Goal: Task Accomplishment & Management: Use online tool/utility

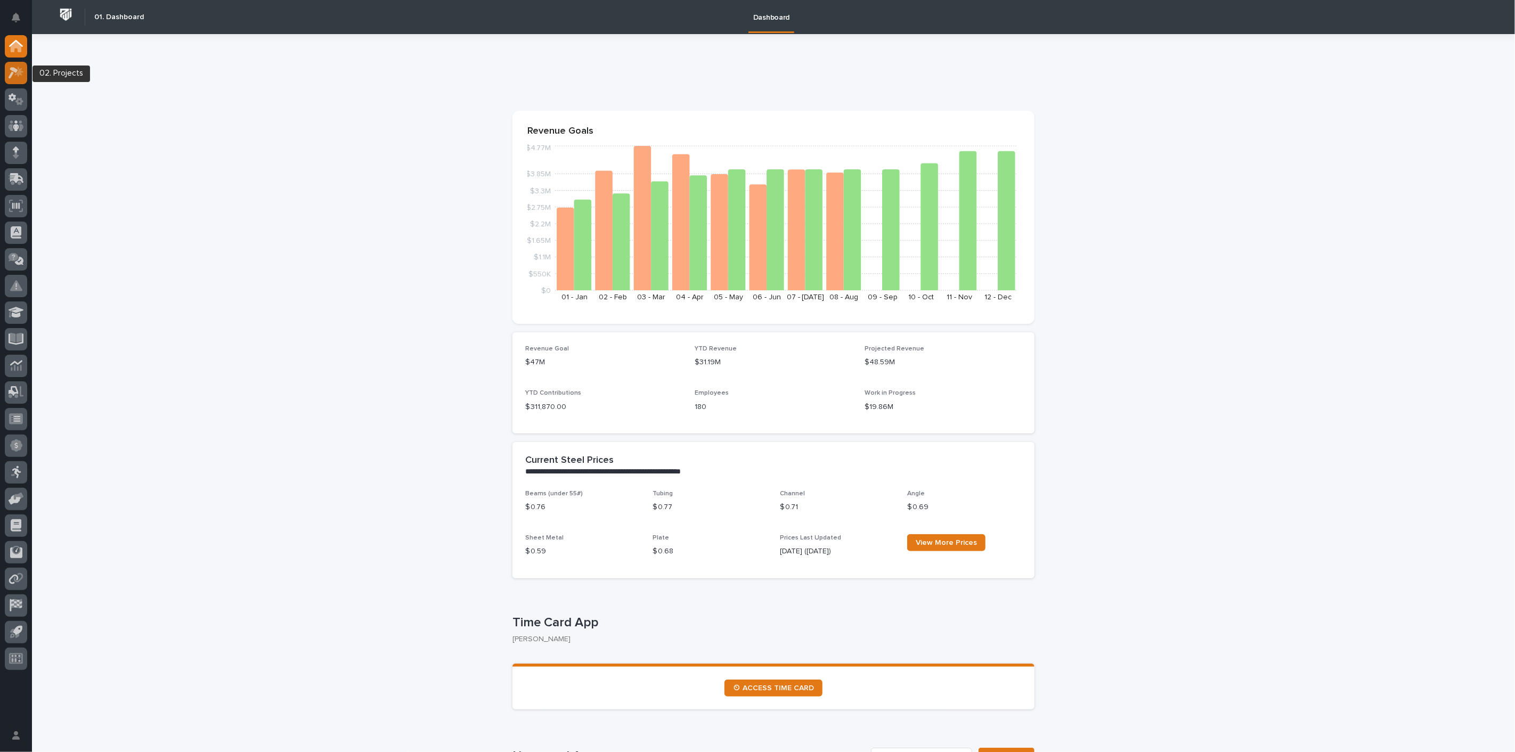
click at [15, 68] on icon at bounding box center [14, 73] width 10 height 12
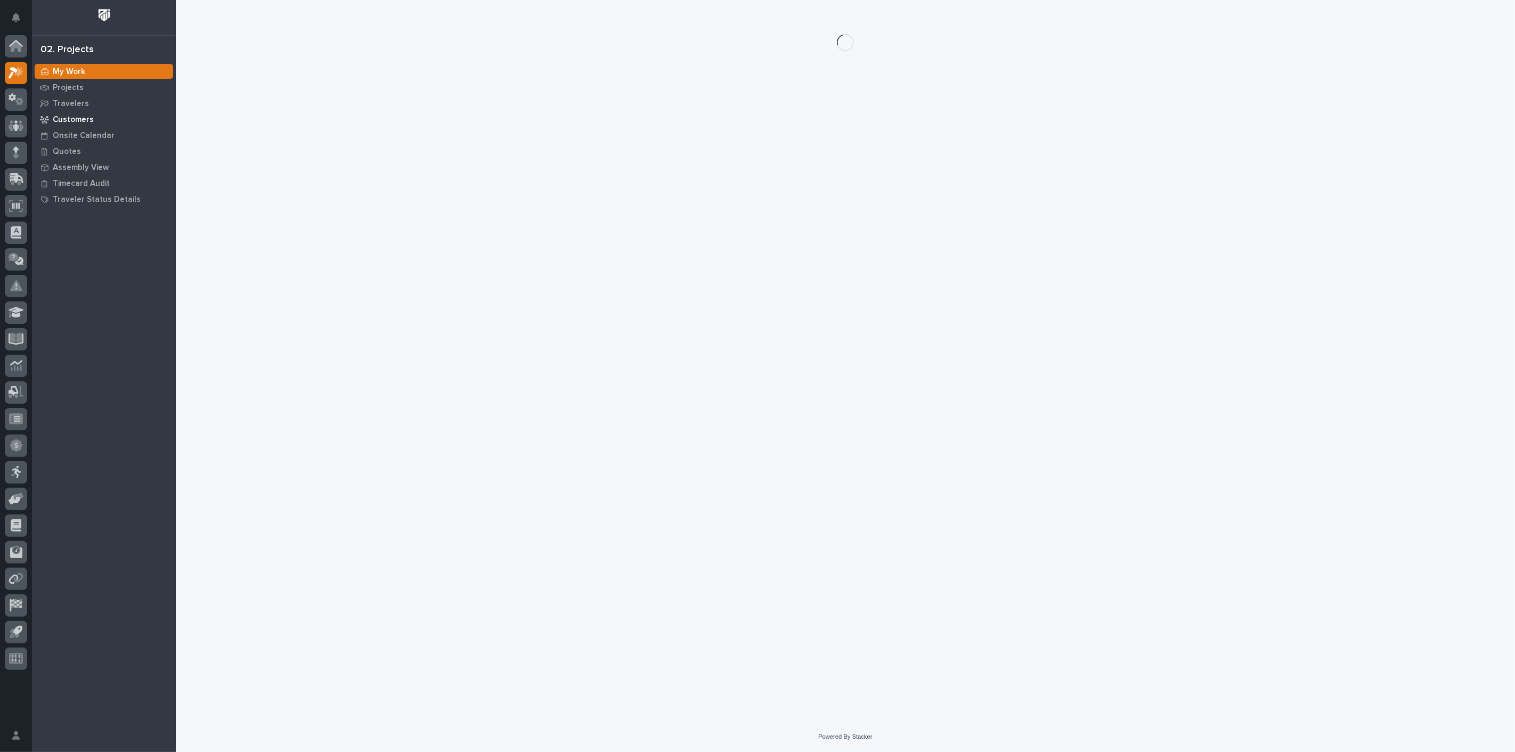
click at [79, 121] on p "Customers" at bounding box center [73, 120] width 41 height 10
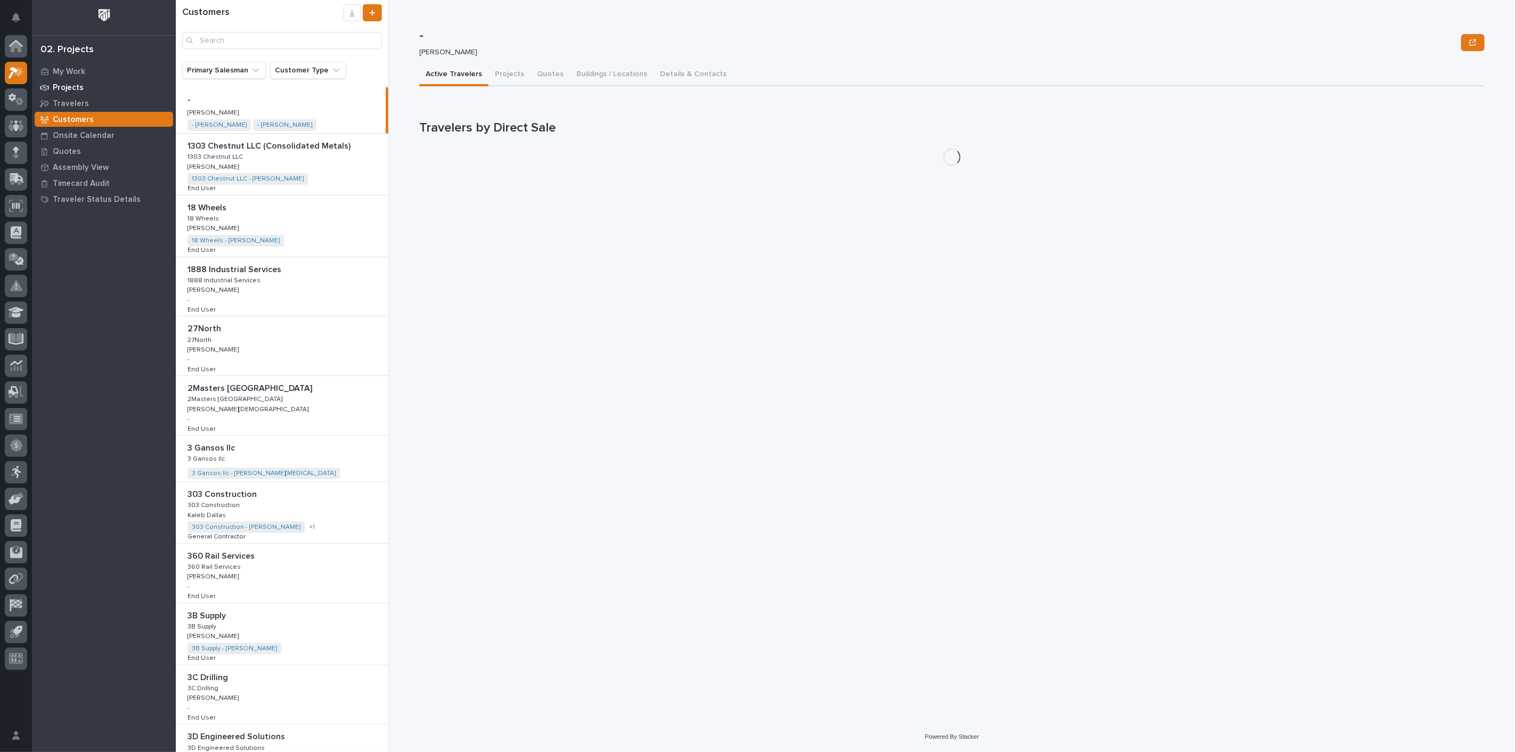
click at [74, 91] on p "Projects" at bounding box center [68, 88] width 31 height 10
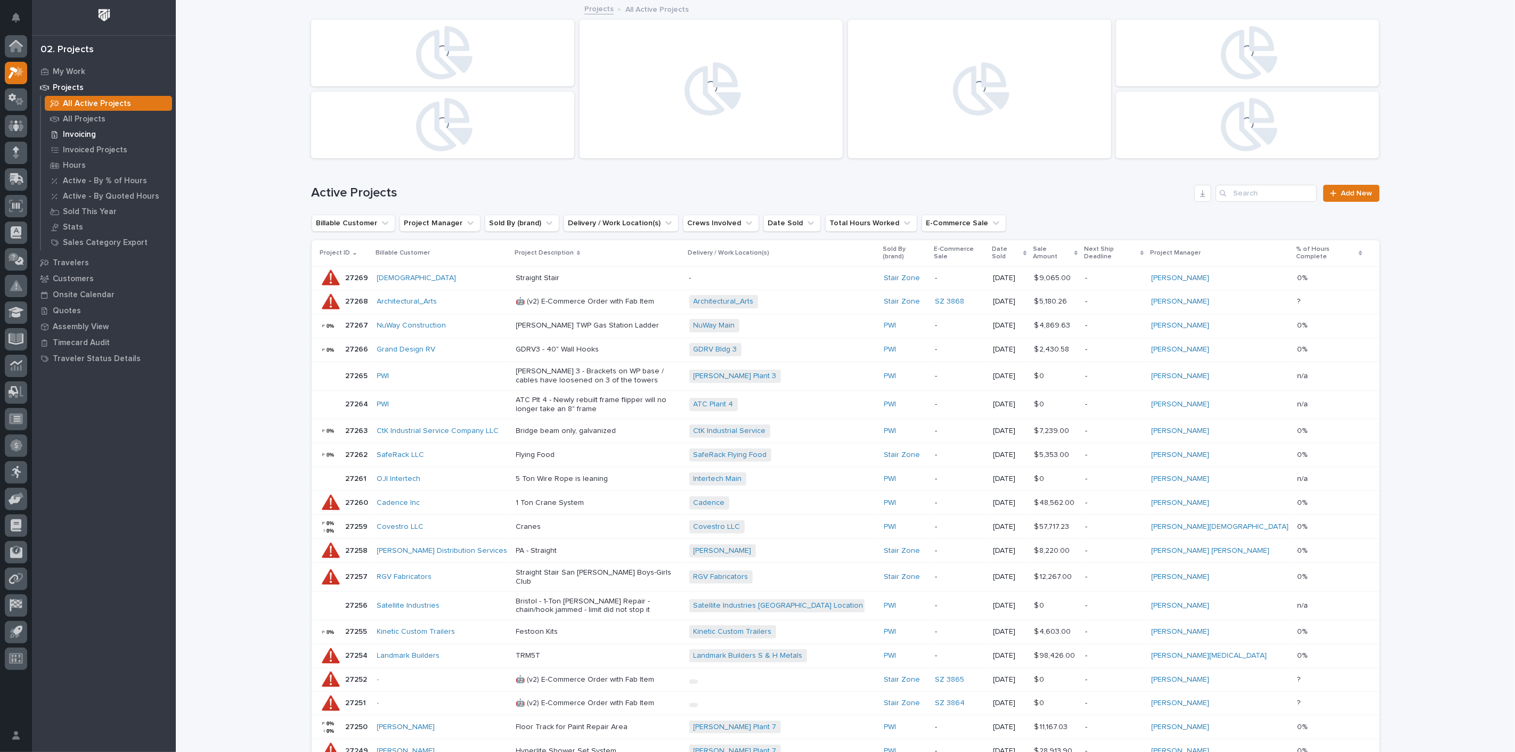
click at [79, 136] on p "Invoicing" at bounding box center [79, 135] width 33 height 10
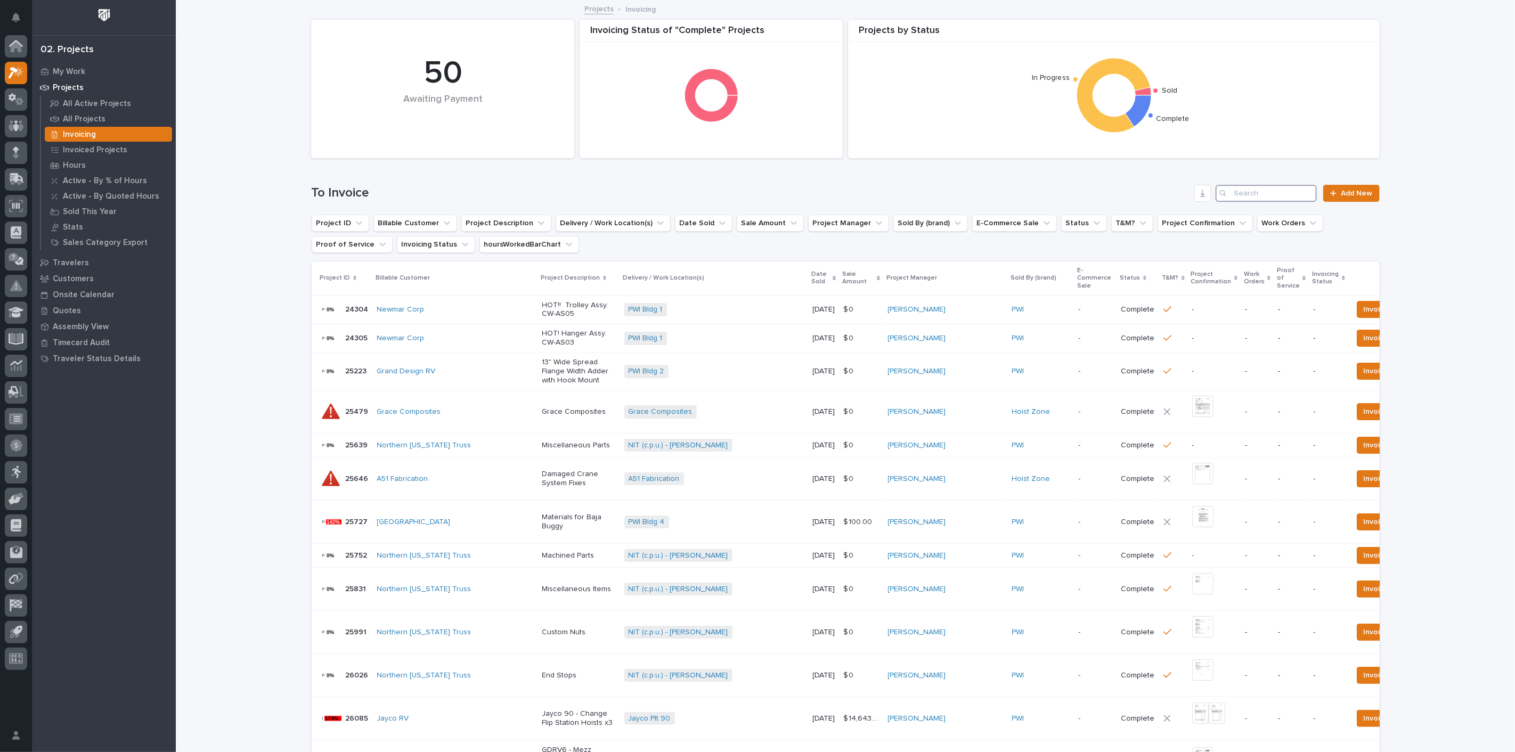
click at [1246, 192] on input "Search" at bounding box center [1266, 193] width 101 height 17
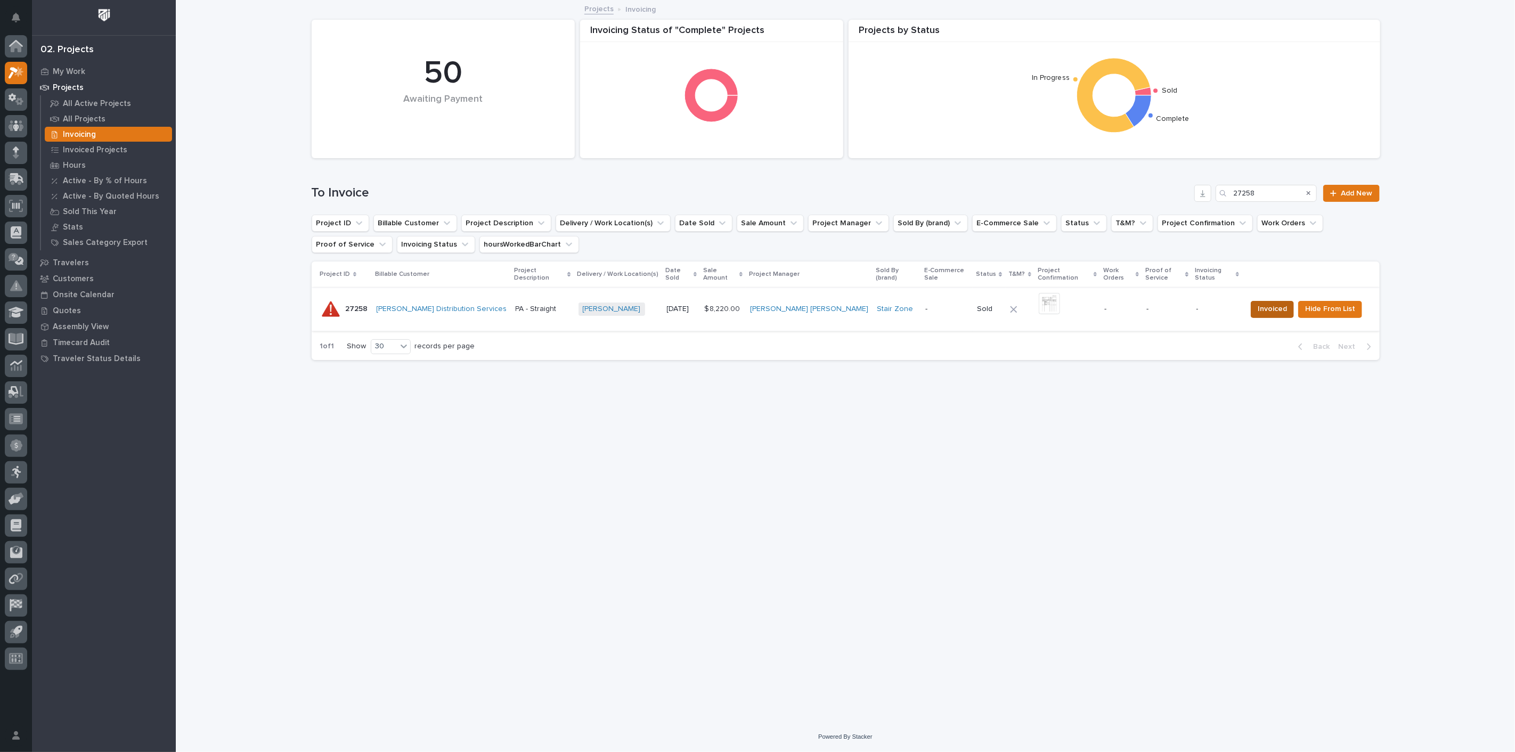
click at [1276, 303] on span "Invoiced" at bounding box center [1272, 309] width 29 height 13
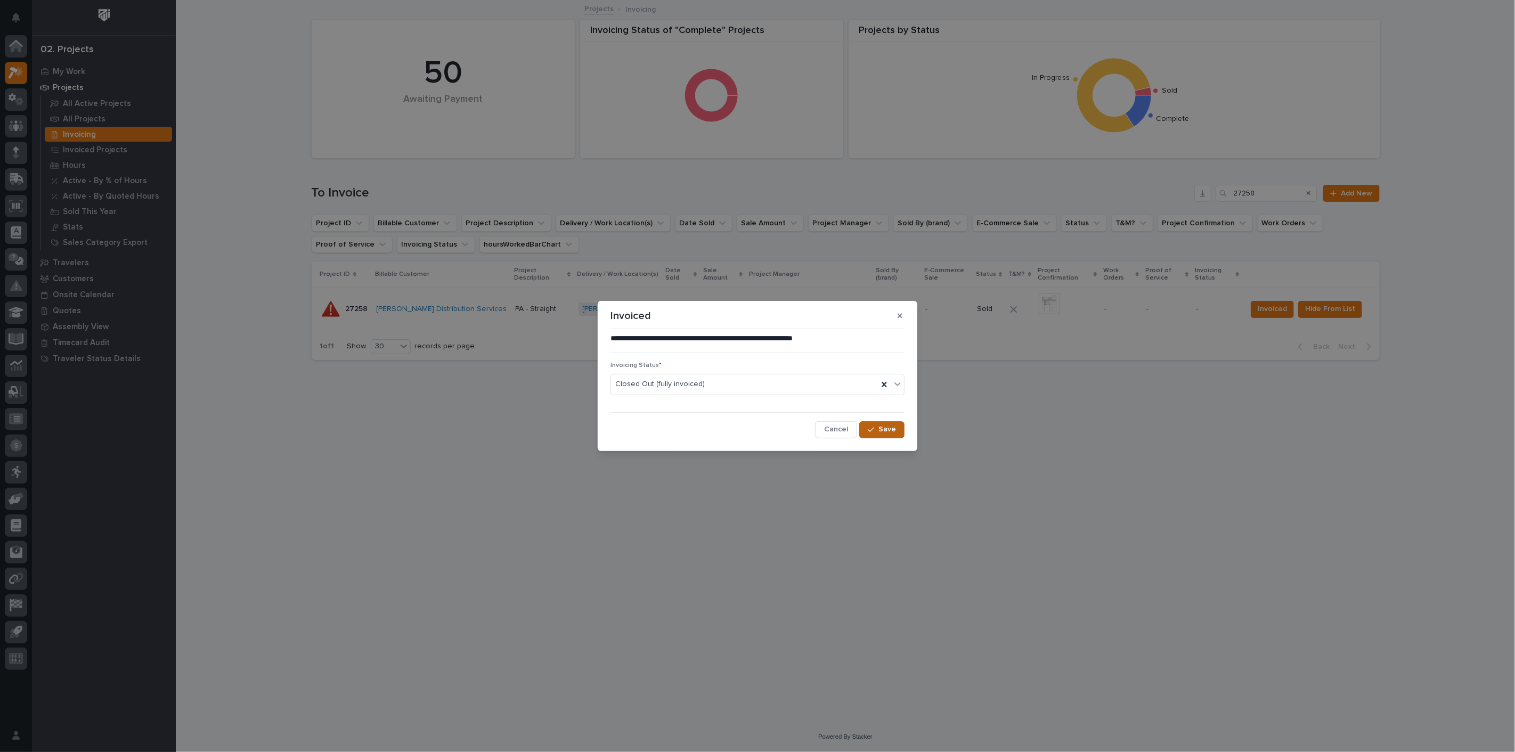
click at [879, 430] on div "button" at bounding box center [873, 429] width 11 height 7
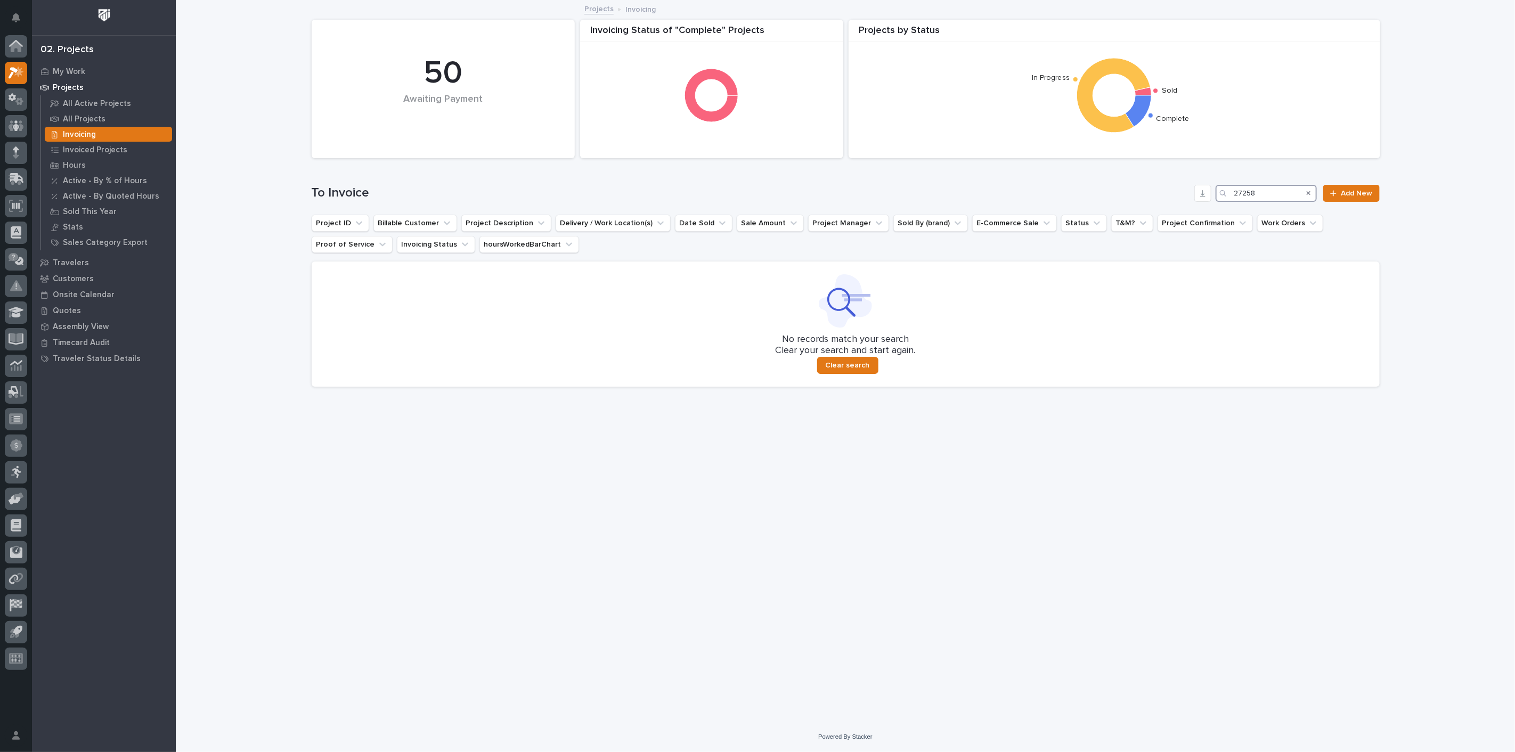
click at [1269, 194] on input "27258" at bounding box center [1266, 193] width 101 height 17
type input "2"
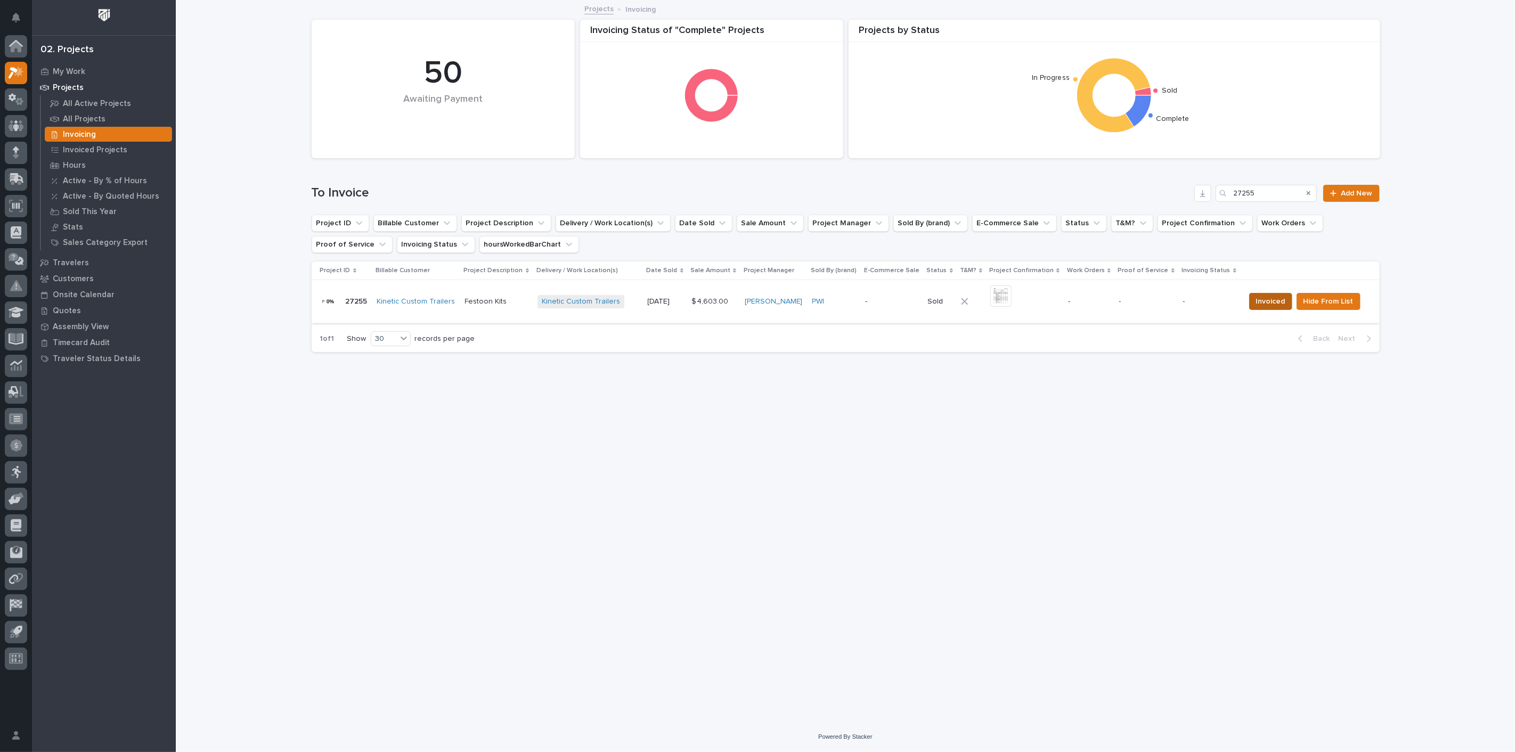
click at [1266, 303] on span "Invoiced" at bounding box center [1270, 301] width 29 height 13
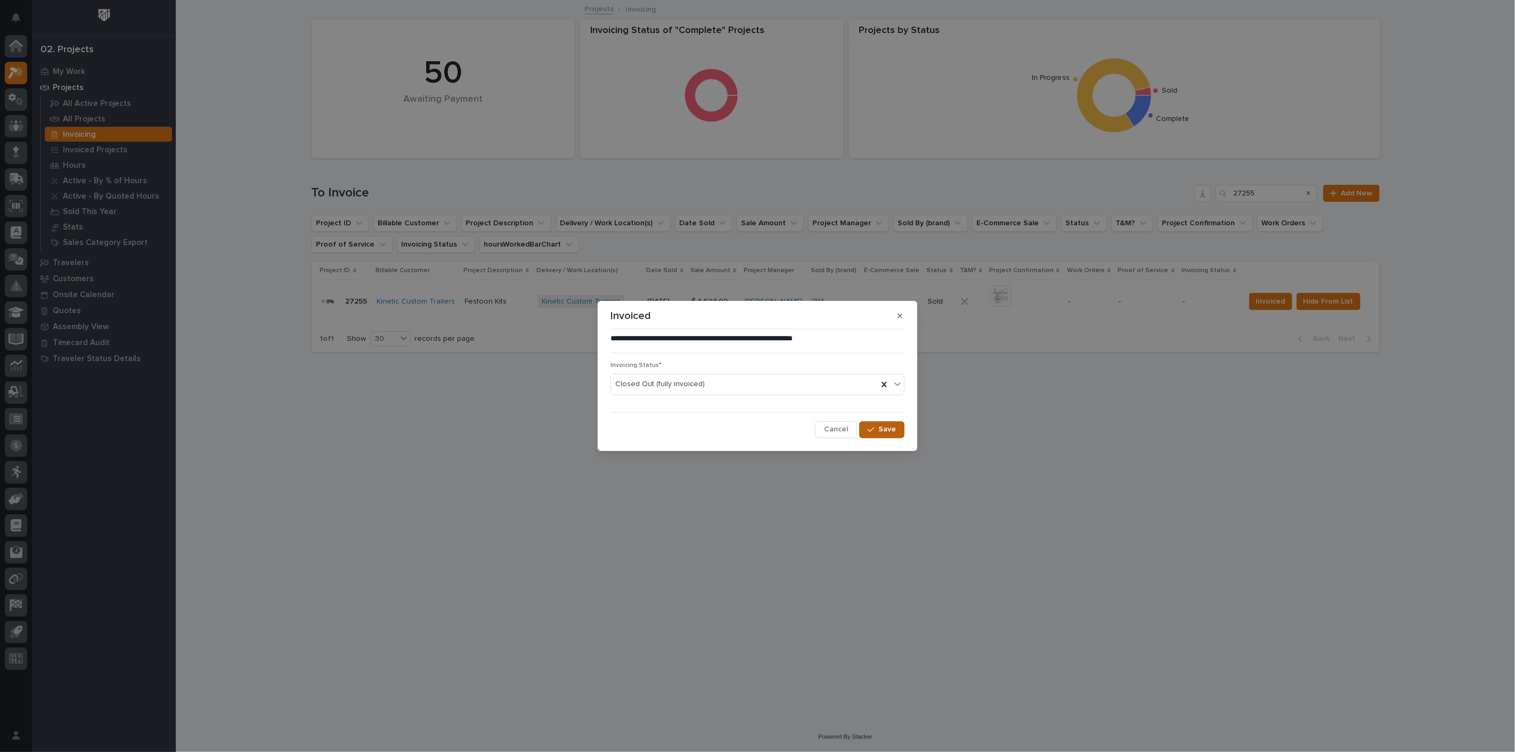
click at [889, 430] on span "Save" at bounding box center [888, 430] width 18 height 10
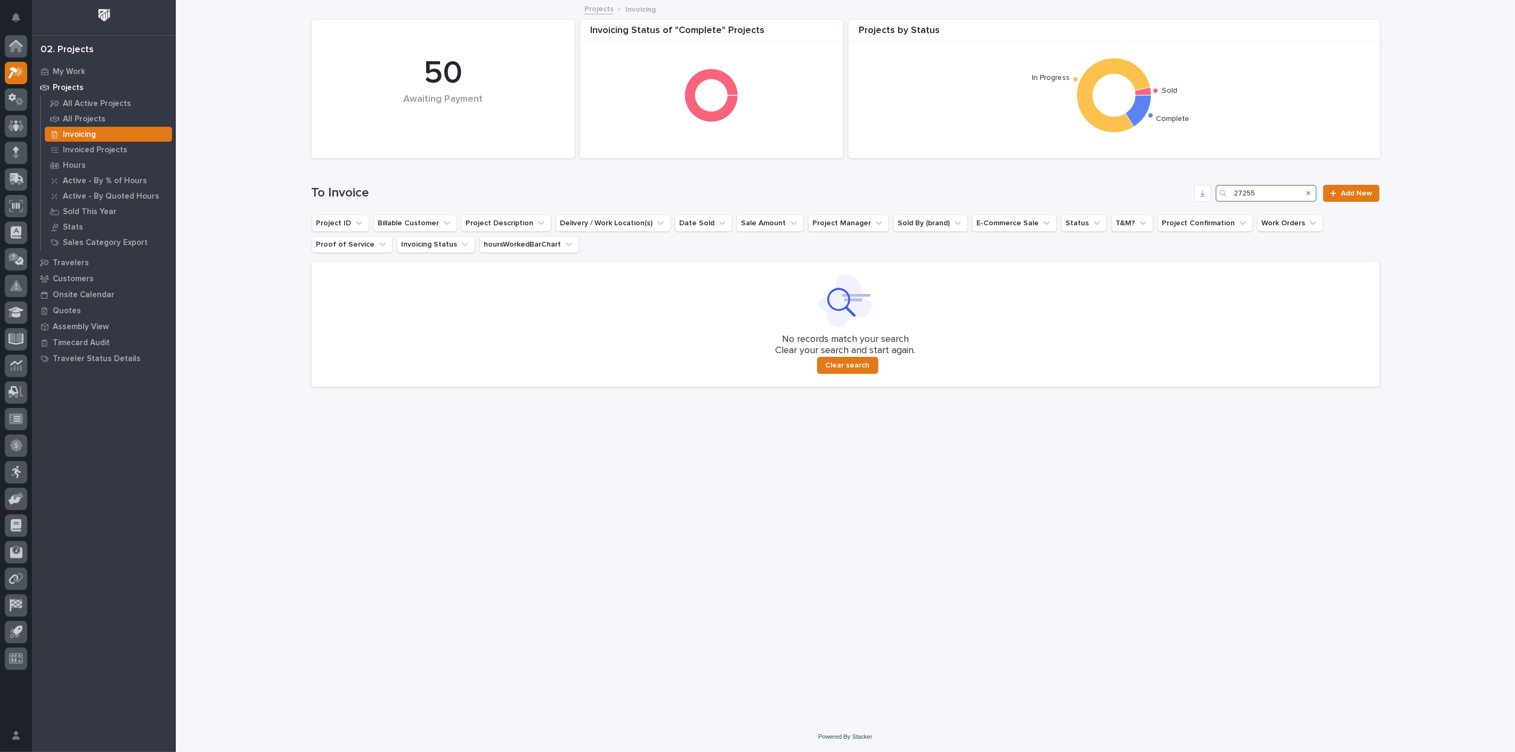
click at [1266, 188] on input "27255" at bounding box center [1266, 193] width 101 height 17
type input "2"
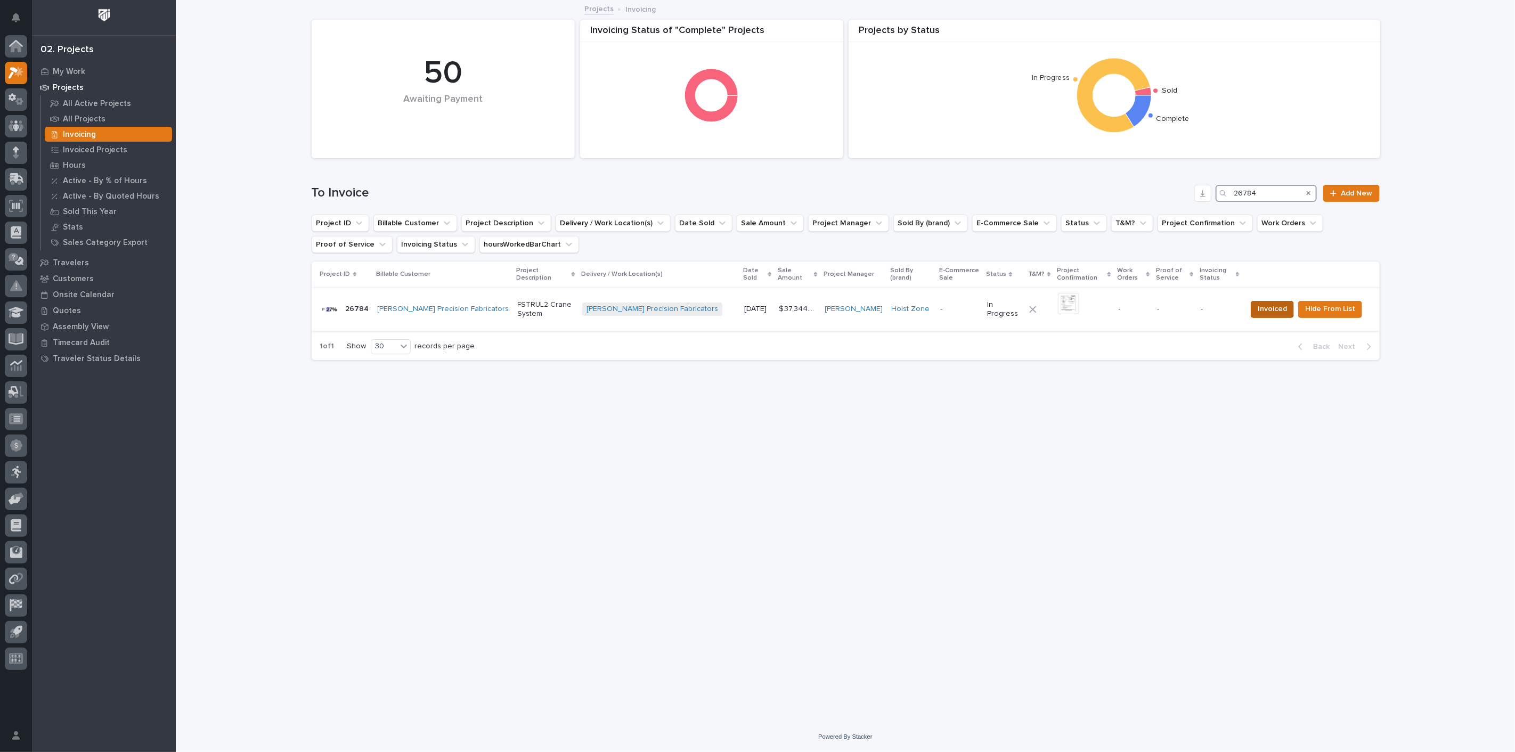
type input "26784"
click at [1293, 311] on button "Invoiced" at bounding box center [1272, 309] width 43 height 17
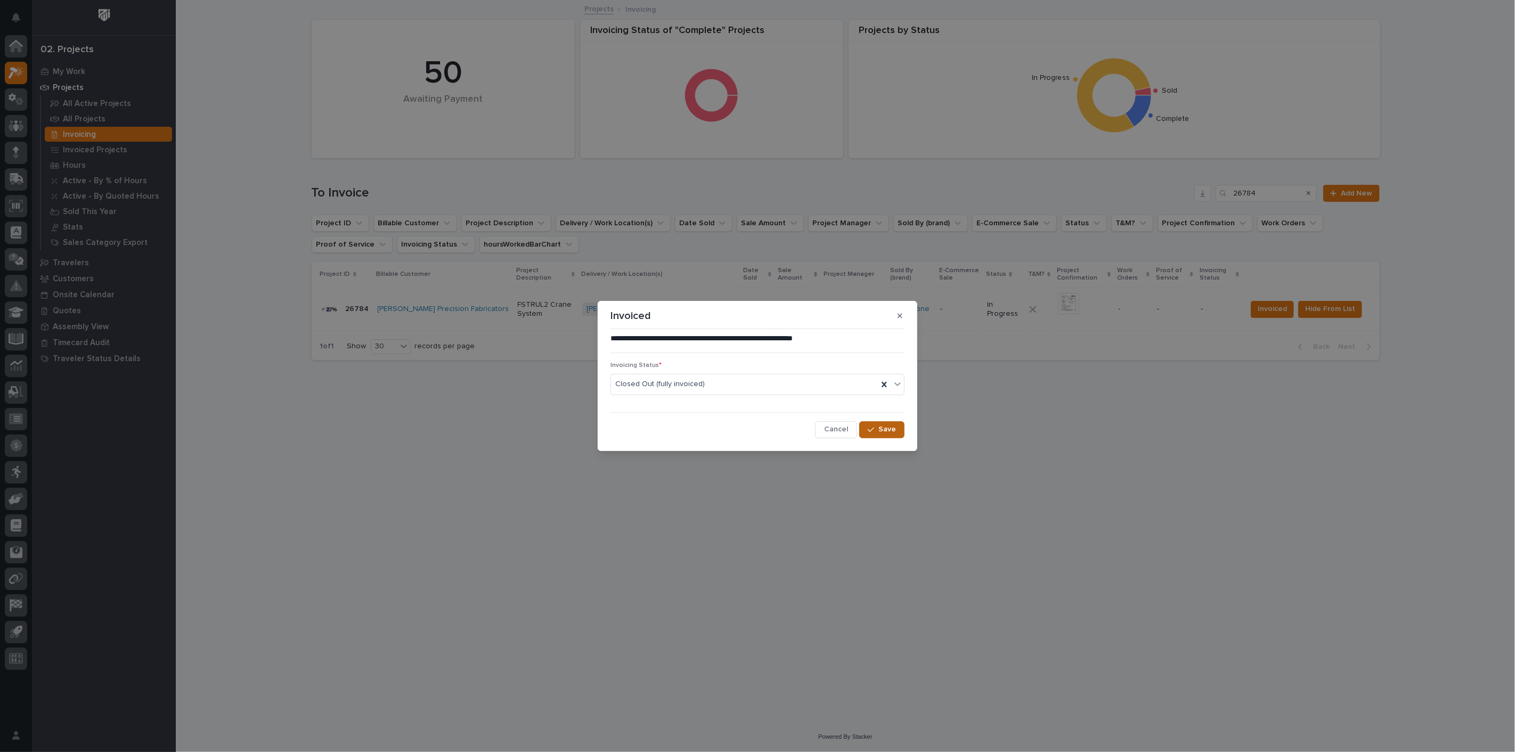
click at [881, 426] on span "Save" at bounding box center [888, 430] width 18 height 10
